Goal: Task Accomplishment & Management: Manage account settings

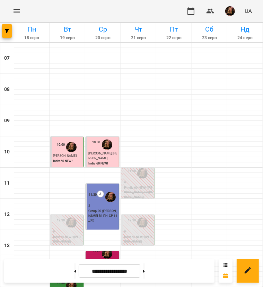
scroll to position [182, 0]
click at [145, 274] on button at bounding box center [144, 270] width 2 height 15
type input "**********"
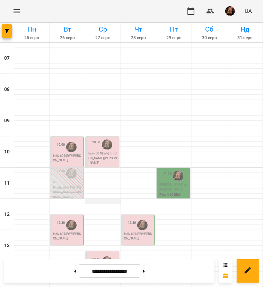
scroll to position [78, 0]
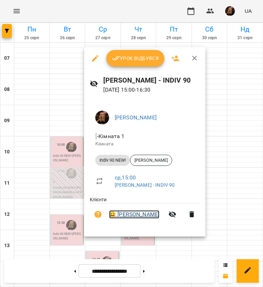
click at [129, 213] on link "😀 [PERSON_NAME]" at bounding box center [134, 214] width 50 height 8
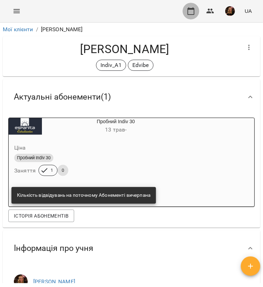
click at [190, 13] on icon "button" at bounding box center [191, 11] width 8 height 8
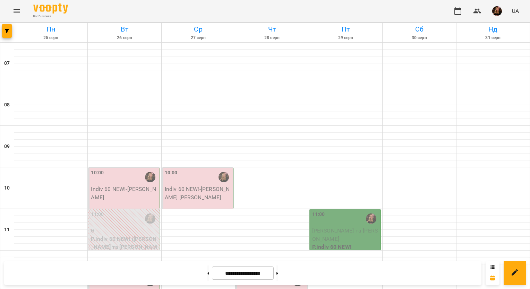
scroll to position [331, 0]
click at [207, 274] on button at bounding box center [208, 273] width 2 height 15
type input "**********"
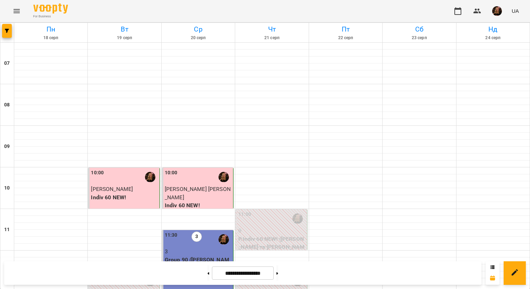
scroll to position [435, 0]
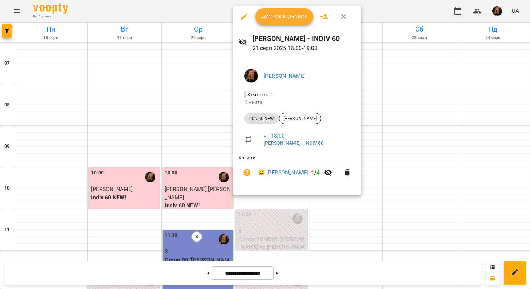
click at [280, 21] on button "Урок відбувся" at bounding box center [284, 16] width 58 height 17
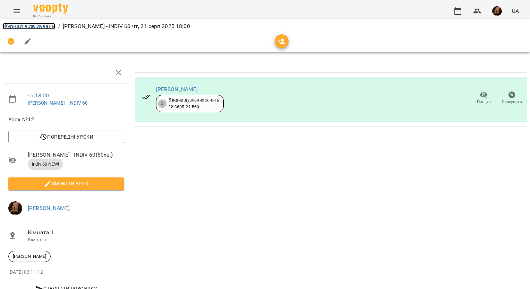
click at [50, 27] on link "Журнал відвідувань" at bounding box center [29, 26] width 52 height 7
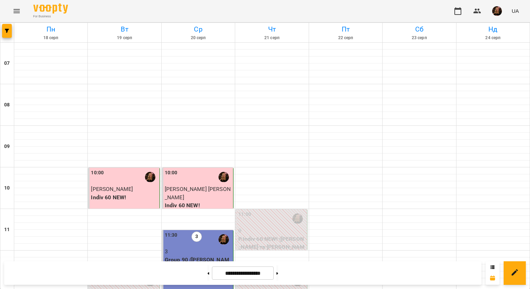
scroll to position [381, 0]
click at [498, 15] on img "button" at bounding box center [497, 11] width 10 height 10
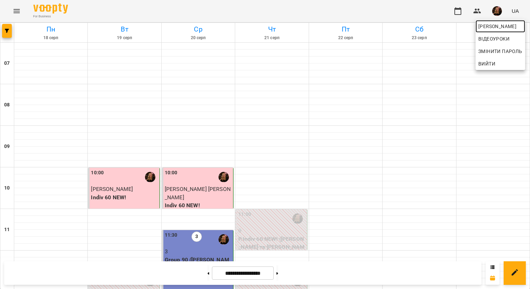
click at [493, 25] on span "[PERSON_NAME]" at bounding box center [500, 26] width 44 height 8
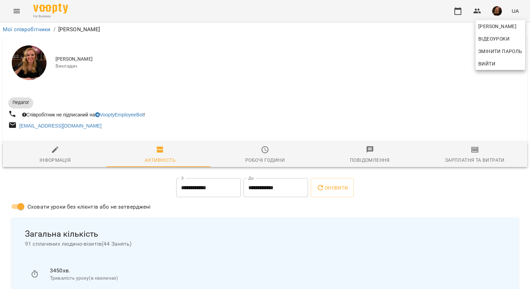
click at [465, 156] on div at bounding box center [265, 144] width 530 height 289
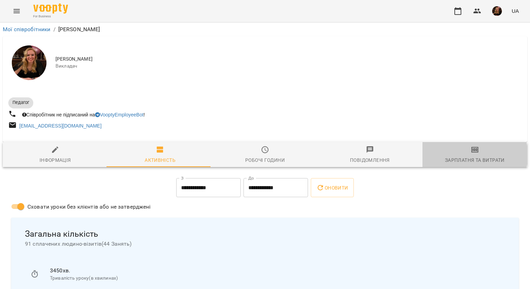
click at [465, 156] on span "Зарплатня та Витрати" at bounding box center [474, 155] width 96 height 19
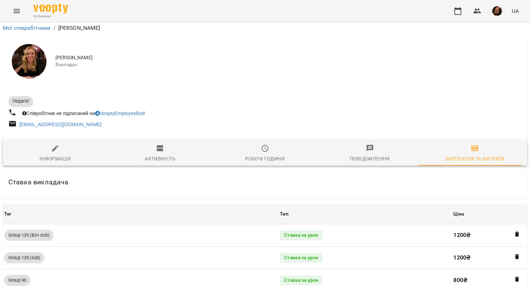
scroll to position [703, 0]
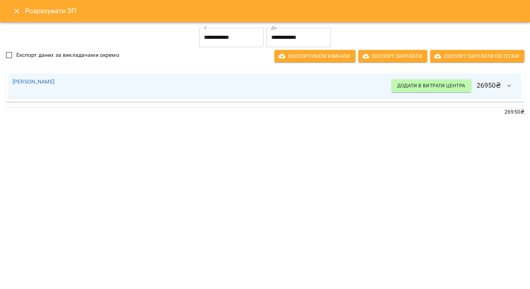
click at [232, 43] on input "**********" at bounding box center [231, 37] width 64 height 19
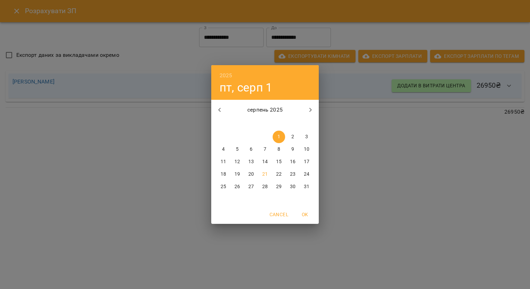
click at [307, 161] on p "17" at bounding box center [307, 161] width 6 height 7
type input "**********"
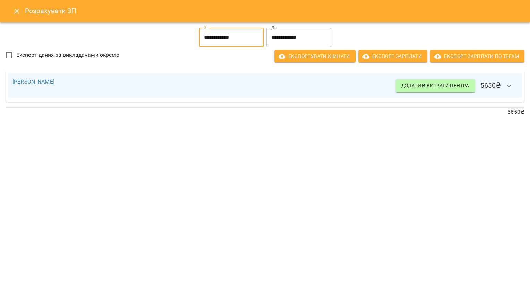
click at [511, 88] on icon "button" at bounding box center [509, 86] width 8 height 8
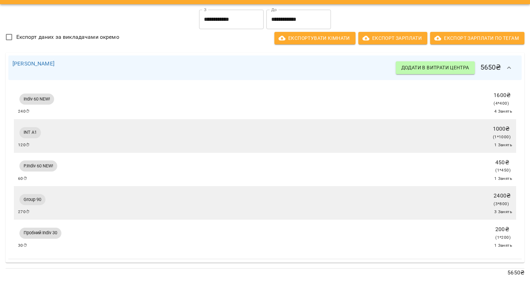
scroll to position [0, 0]
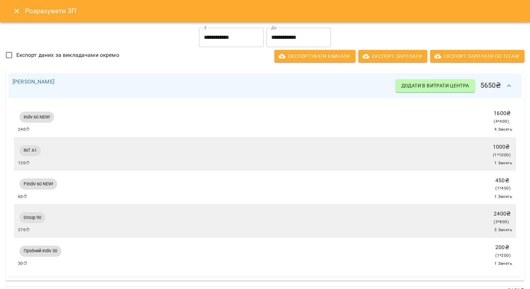
click at [505, 88] on icon "button" at bounding box center [509, 86] width 8 height 8
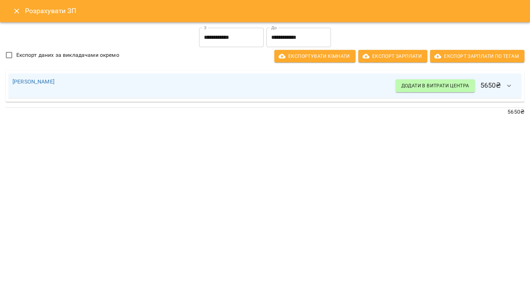
click at [17, 10] on icon "Close" at bounding box center [16, 11] width 5 height 5
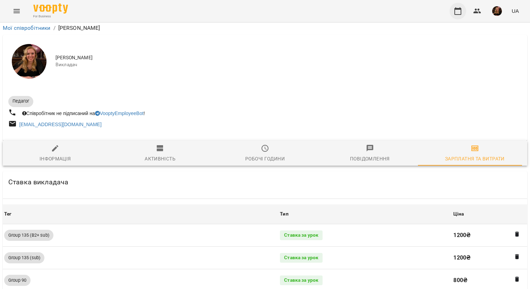
click at [457, 8] on icon "button" at bounding box center [457, 11] width 7 height 8
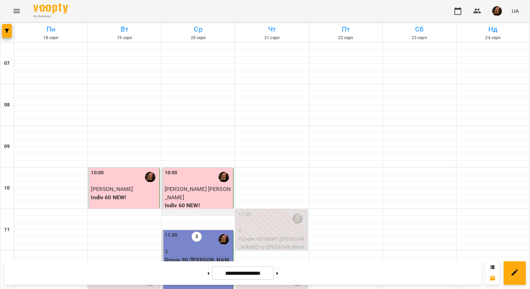
scroll to position [139, 0]
click at [207, 275] on button at bounding box center [208, 273] width 2 height 15
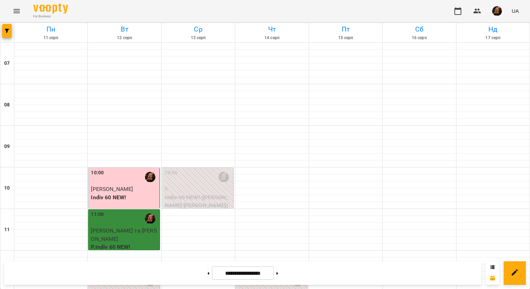
scroll to position [450, 0]
click at [278, 276] on button at bounding box center [277, 273] width 2 height 15
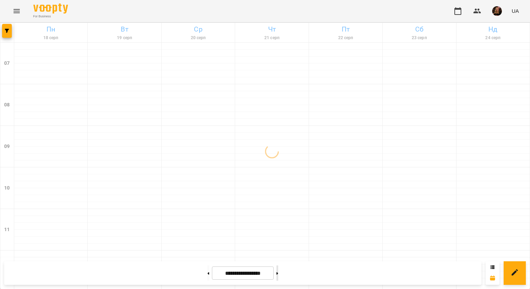
click at [278, 276] on button at bounding box center [277, 273] width 2 height 15
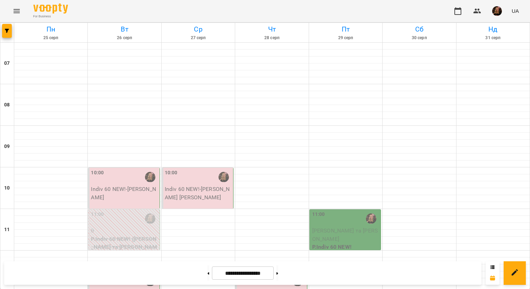
scroll to position [103, 0]
click at [207, 274] on button at bounding box center [208, 273] width 2 height 15
type input "**********"
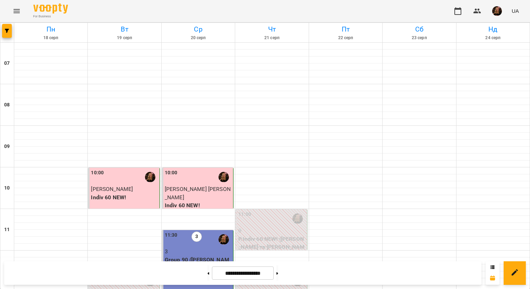
scroll to position [346, 0]
